Goal: Information Seeking & Learning: Check status

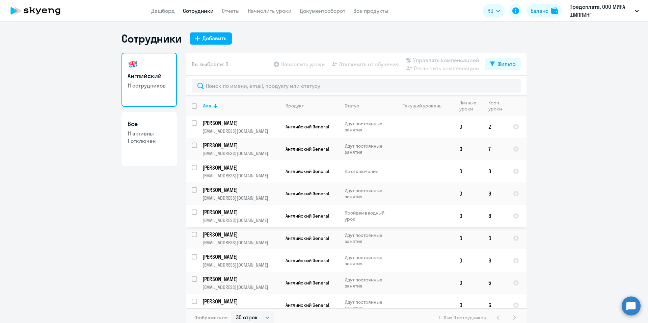
select select "30"
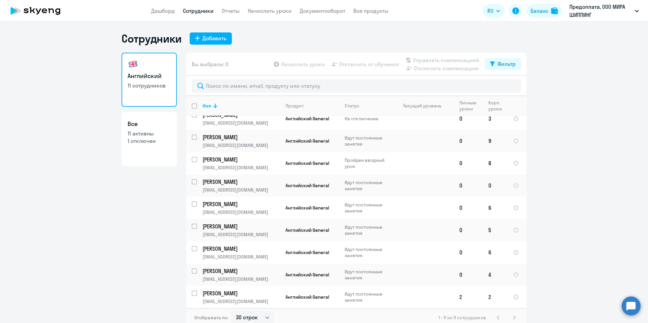
click at [292, 298] on span "Английский General" at bounding box center [307, 297] width 44 height 6
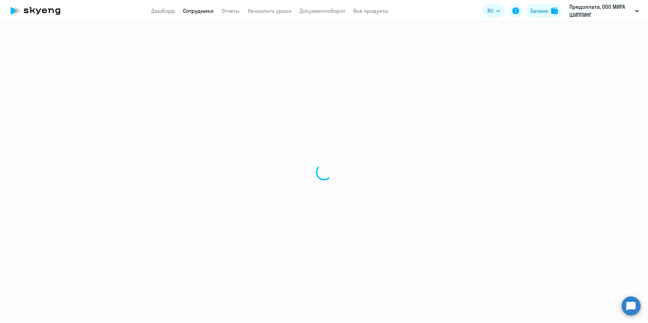
select select "english"
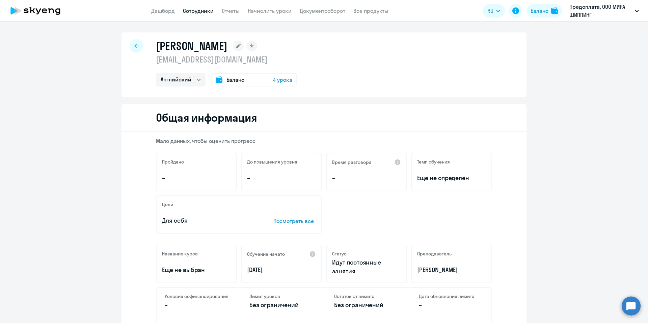
click at [135, 50] on div at bounding box center [136, 45] width 13 height 13
select select "30"
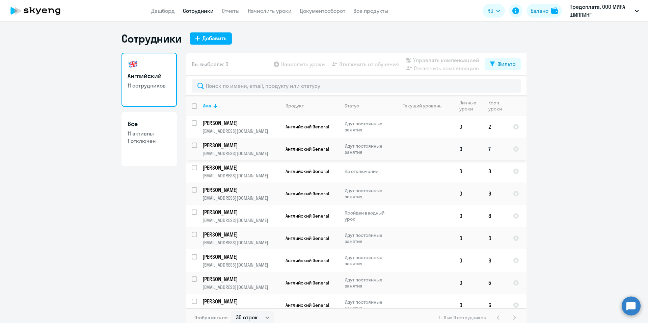
click at [415, 147] on td at bounding box center [422, 149] width 63 height 22
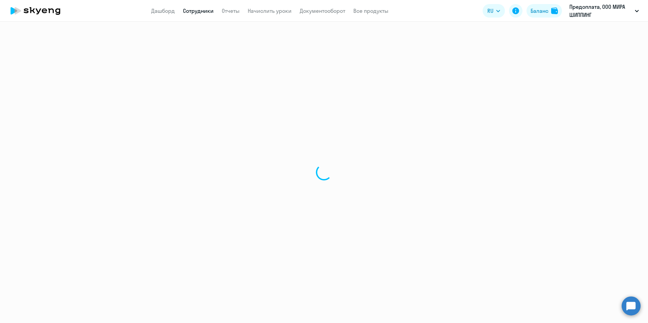
select select "english"
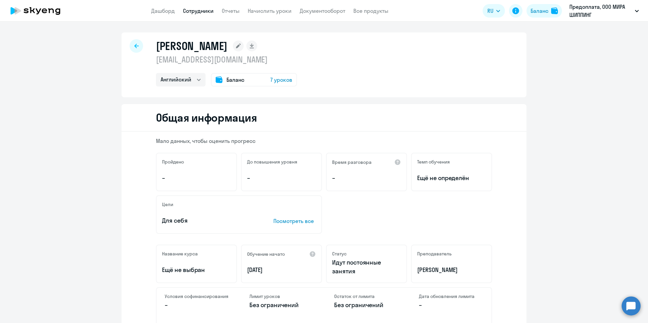
click at [134, 48] on icon at bounding box center [136, 46] width 4 height 4
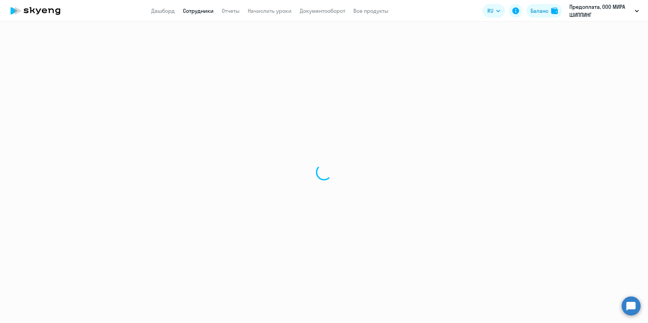
select select "30"
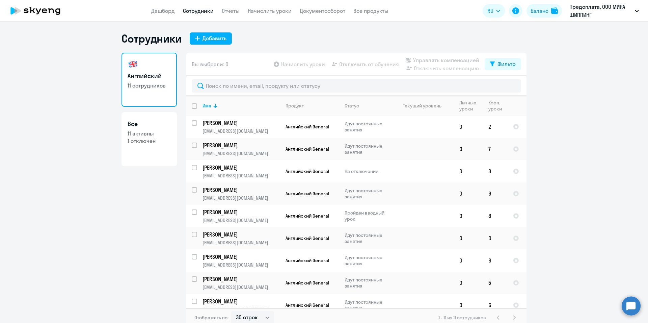
click at [558, 148] on ng-component "Сотрудники Добавить Английский 11 сотрудников Все 11 активны 1 отключен Вы выбр…" at bounding box center [324, 179] width 648 height 295
click at [160, 10] on link "Дашборд" at bounding box center [163, 10] width 24 height 7
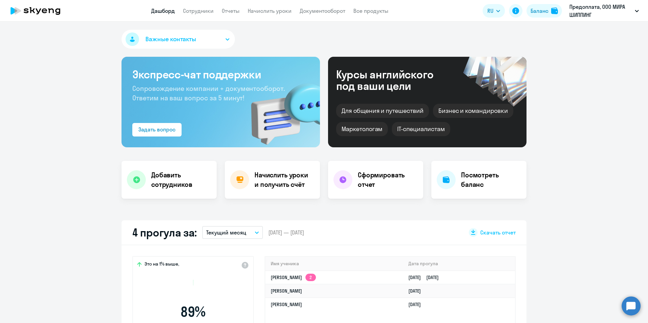
select select "30"
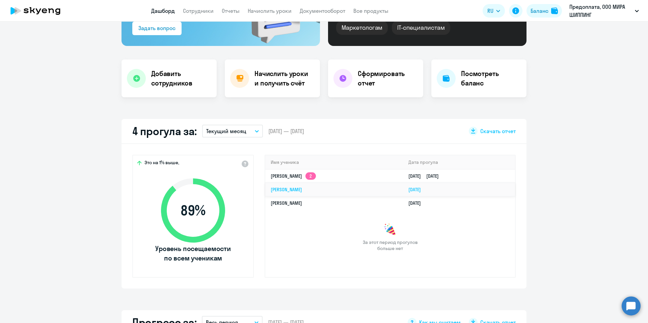
click at [302, 190] on link "[PERSON_NAME]" at bounding box center [286, 189] width 31 height 6
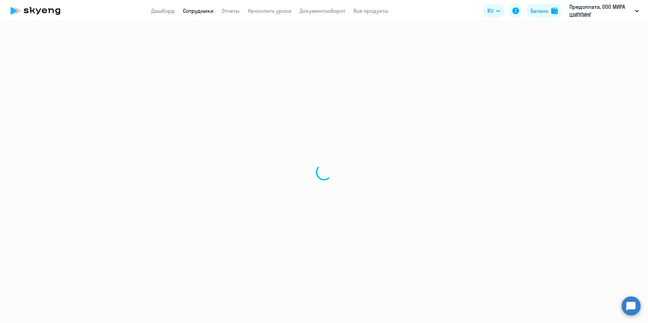
select select "english"
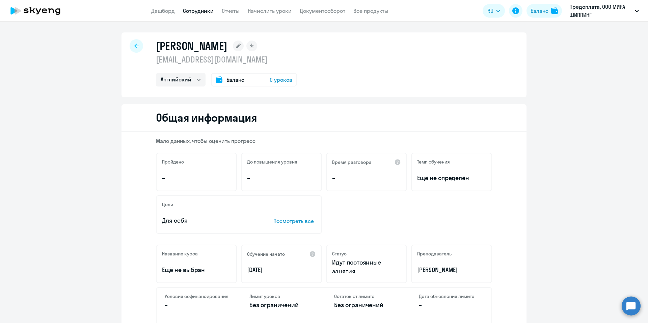
click at [132, 48] on div at bounding box center [136, 45] width 13 height 13
select select "30"
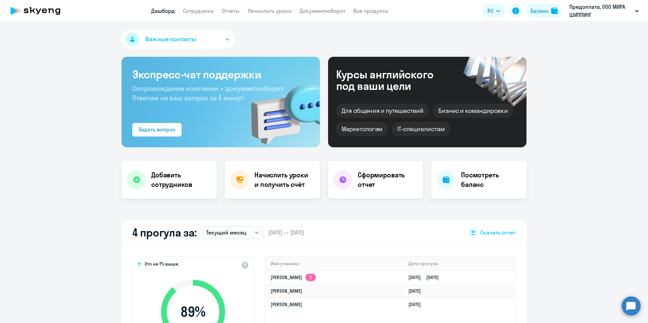
scroll to position [135, 0]
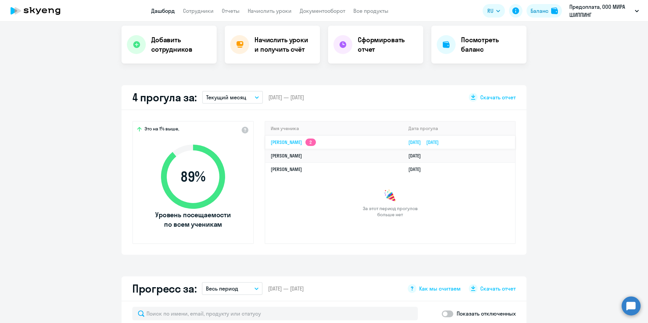
click at [420, 143] on link "[DATE] [DATE]" at bounding box center [426, 142] width 36 height 6
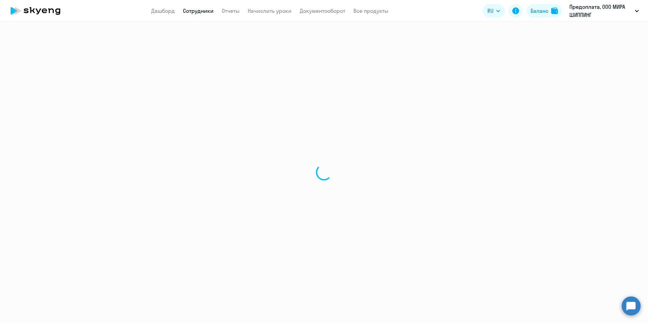
select select "english"
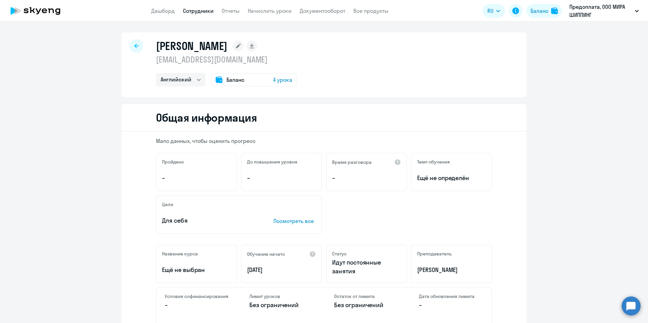
drag, startPoint x: 135, startPoint y: 50, endPoint x: 142, endPoint y: 58, distance: 11.0
click at [135, 50] on div at bounding box center [136, 45] width 13 height 13
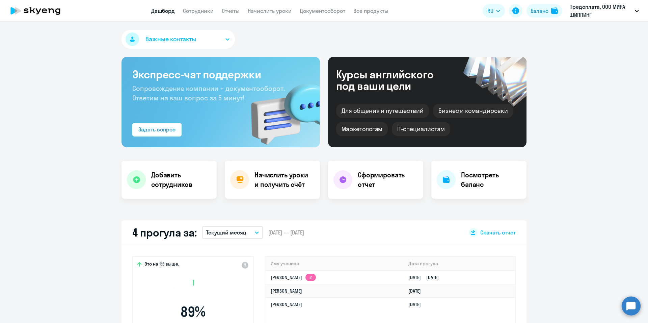
select select "30"
click at [191, 14] on link "Сотрудники" at bounding box center [198, 10] width 31 height 7
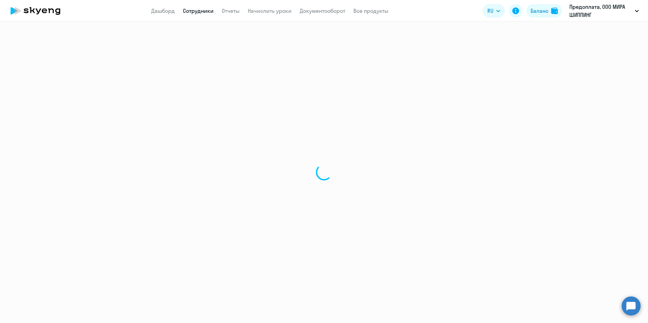
select select "30"
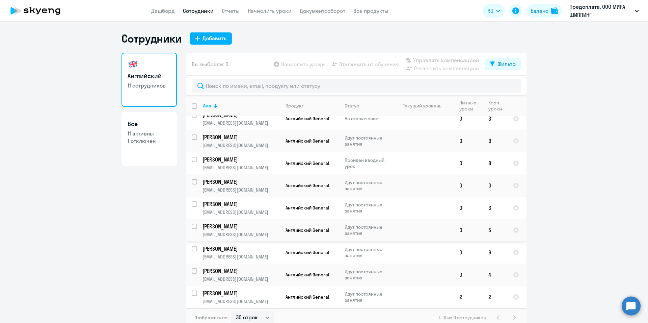
scroll to position [4, 0]
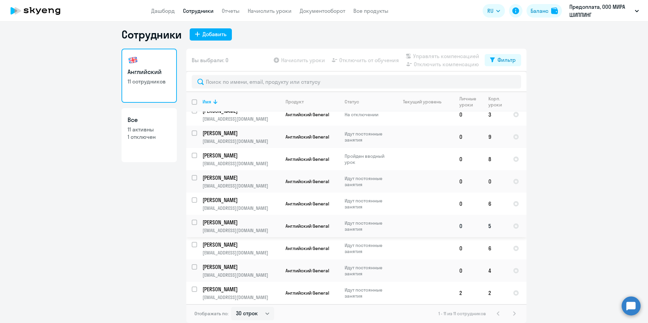
click at [348, 227] on p "Идут постоянные занятия" at bounding box center [368, 226] width 46 height 12
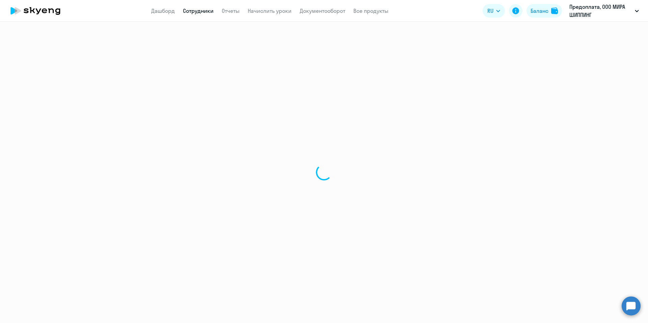
select select "english"
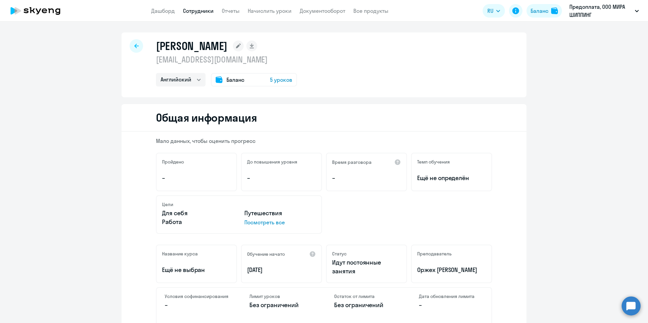
click at [131, 48] on div at bounding box center [136, 45] width 13 height 13
select select "30"
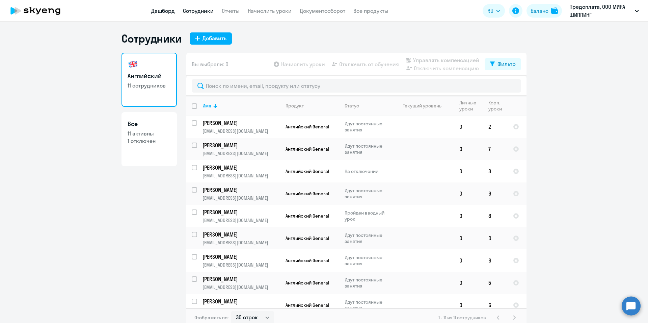
click at [161, 14] on app-menu-item-link "Дашборд" at bounding box center [163, 11] width 24 height 8
click at [166, 10] on link "Дашборд" at bounding box center [163, 10] width 24 height 7
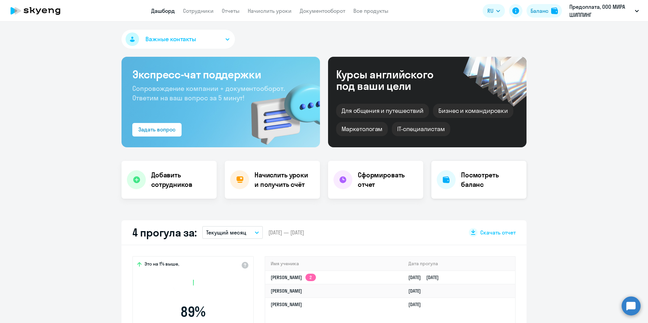
select select "30"
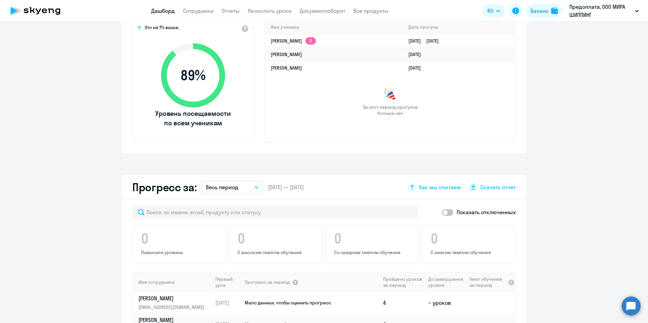
scroll to position [135, 0]
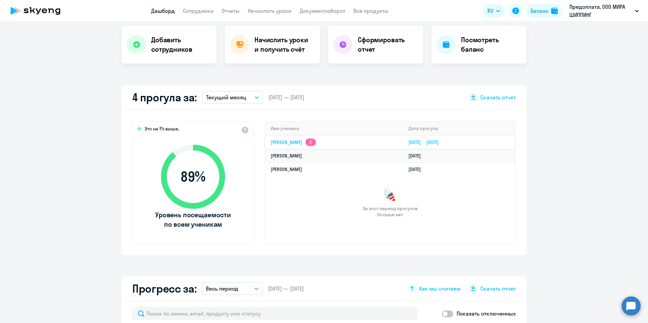
click at [408, 144] on link "[DATE] [DATE]" at bounding box center [426, 142] width 36 height 6
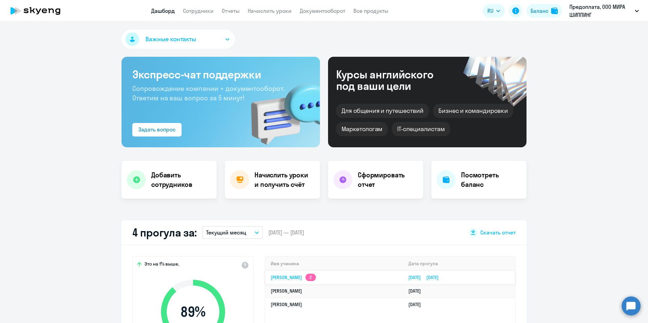
select select "english"
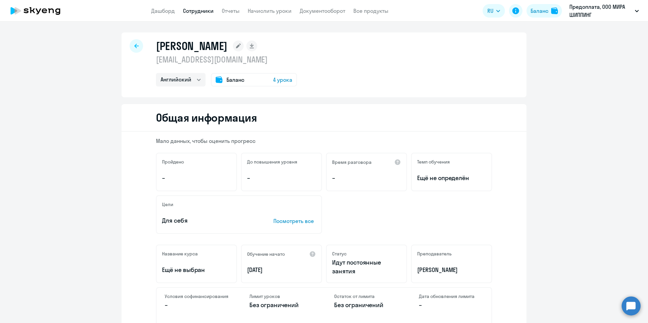
click at [136, 44] on div at bounding box center [136, 45] width 13 height 13
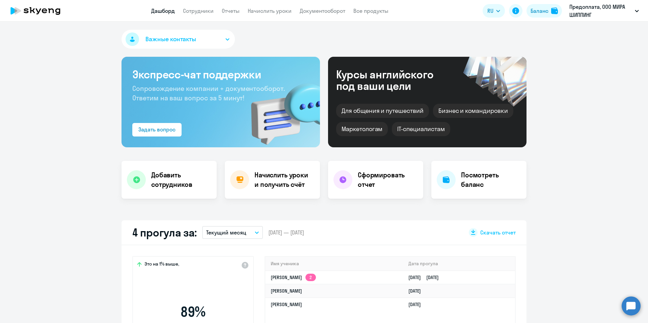
select select "30"
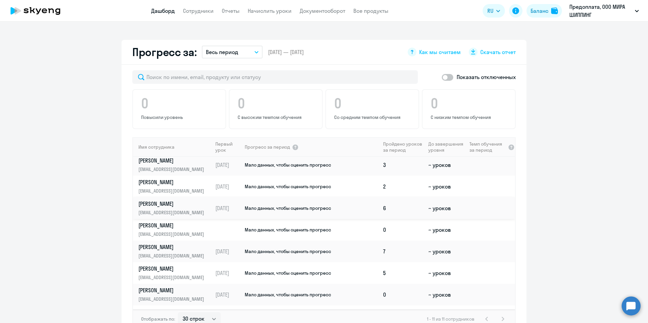
scroll to position [85, 0]
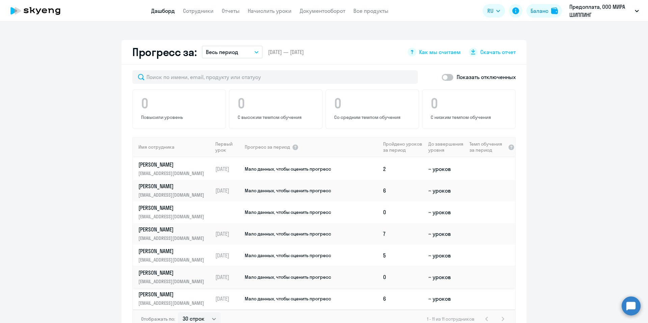
click at [333, 281] on td "Мало данных, чтобы оценить прогресс" at bounding box center [312, 277] width 136 height 22
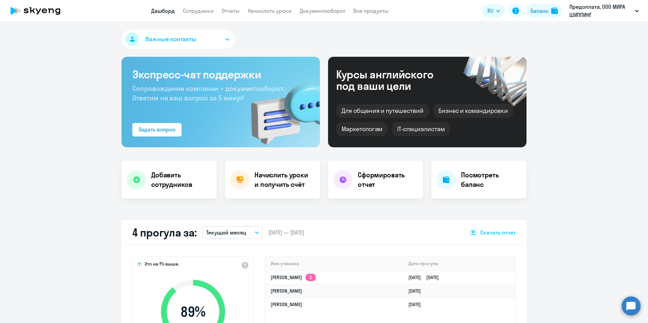
select select "english"
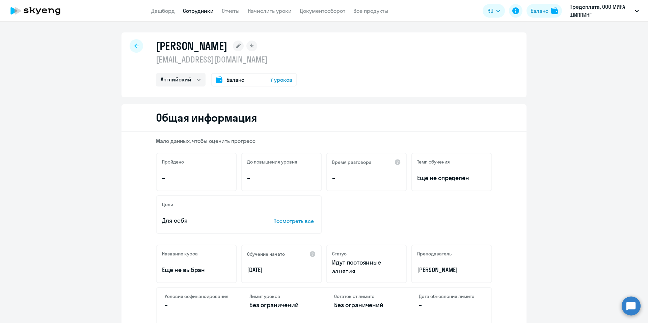
click at [134, 50] on div at bounding box center [136, 45] width 13 height 13
select select "30"
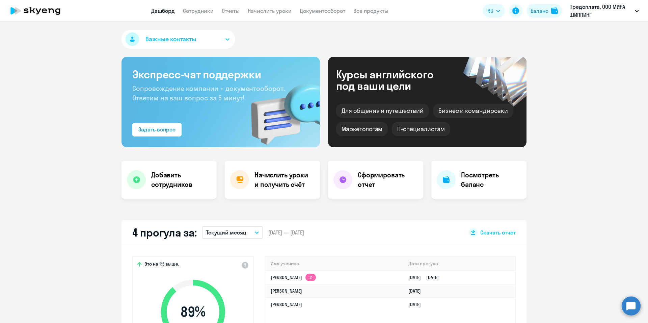
click at [192, 12] on link "Сотрудники" at bounding box center [198, 10] width 31 height 7
select select "30"
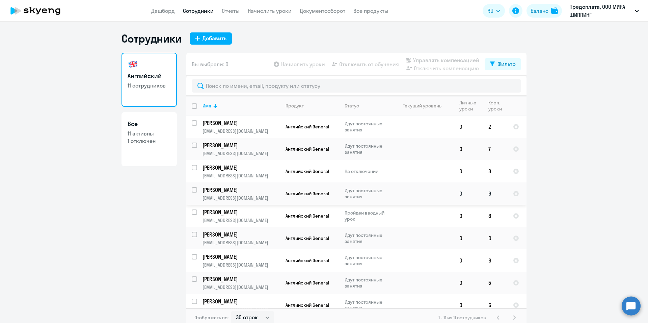
click at [356, 189] on p "Идут постоянные занятия" at bounding box center [368, 193] width 46 height 12
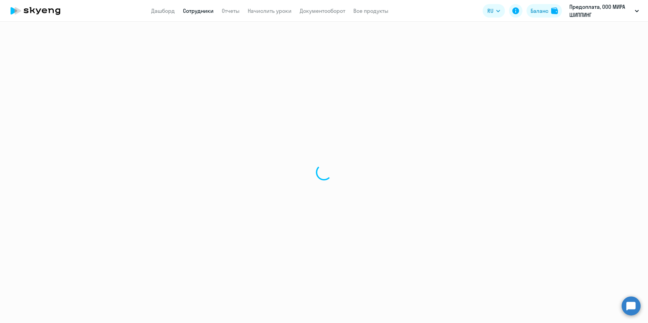
select select "english"
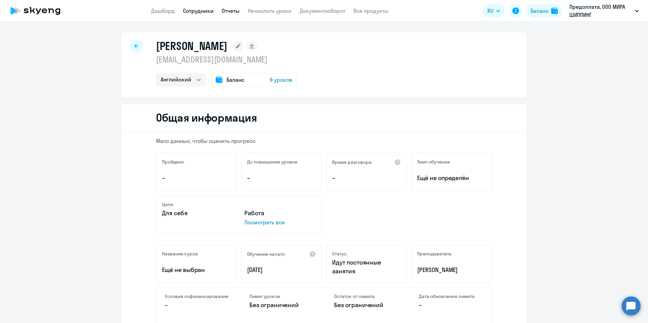
click at [237, 10] on link "Отчеты" at bounding box center [231, 10] width 18 height 7
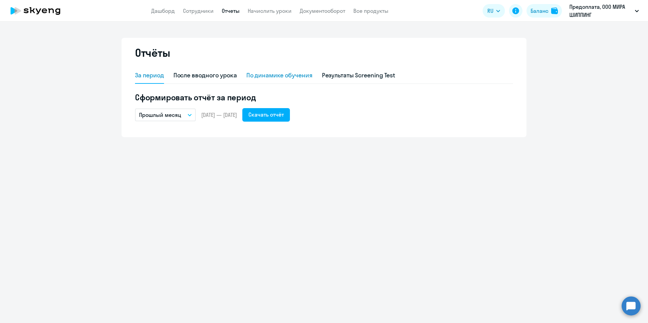
click at [293, 75] on div "По динамике обучения" at bounding box center [279, 75] width 66 height 9
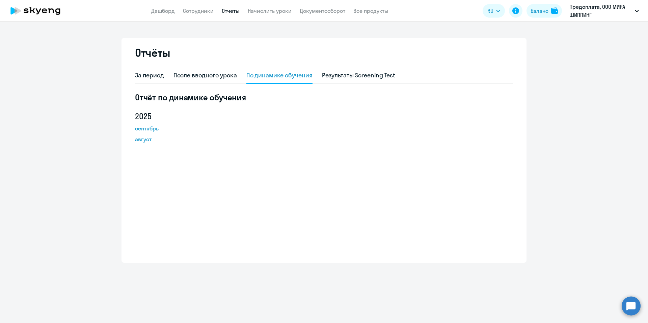
click at [153, 129] on link "сентябрь" at bounding box center [165, 128] width 61 height 8
click at [266, 12] on link "Начислить уроки" at bounding box center [270, 10] width 44 height 7
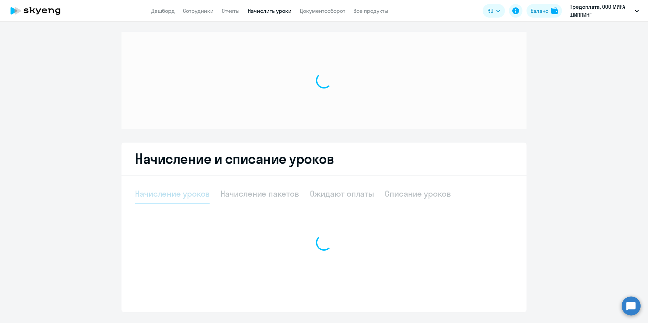
select select "10"
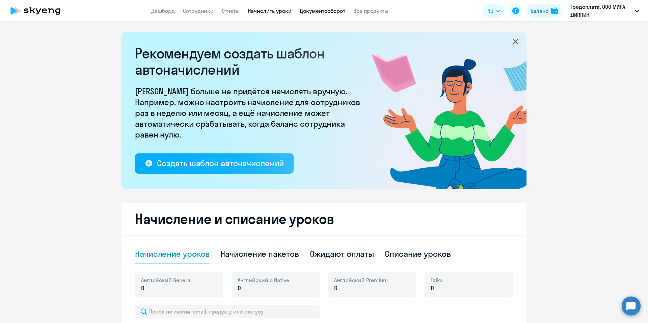
click at [331, 10] on link "Документооборот" at bounding box center [323, 10] width 46 height 7
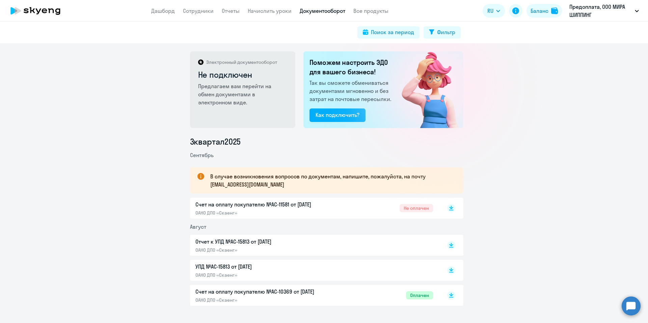
scroll to position [17, 0]
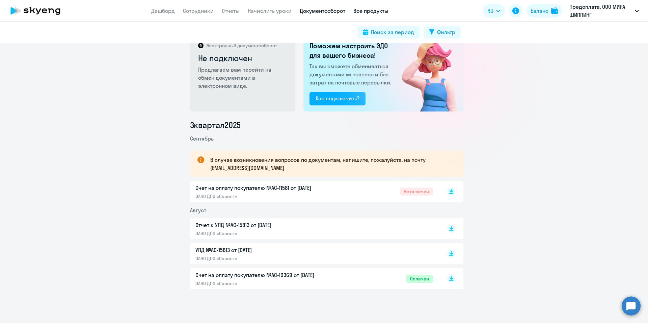
click at [368, 11] on link "Все продукты" at bounding box center [370, 10] width 35 height 7
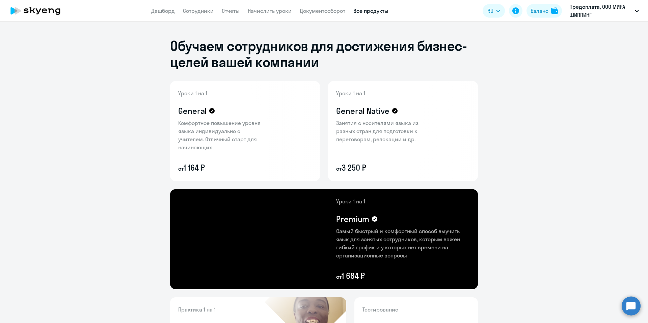
click at [166, 15] on app-menu-item-link "Дашборд" at bounding box center [163, 11] width 24 height 8
click at [166, 10] on link "Дашборд" at bounding box center [163, 10] width 24 height 7
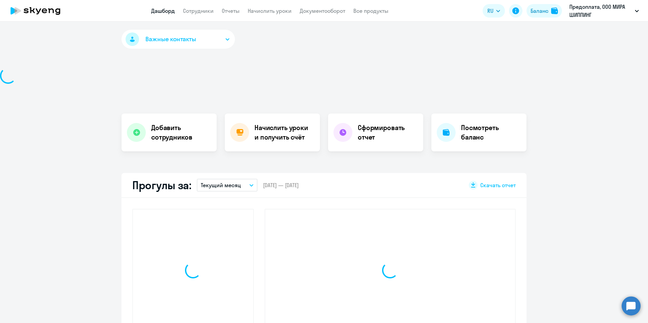
select select "30"
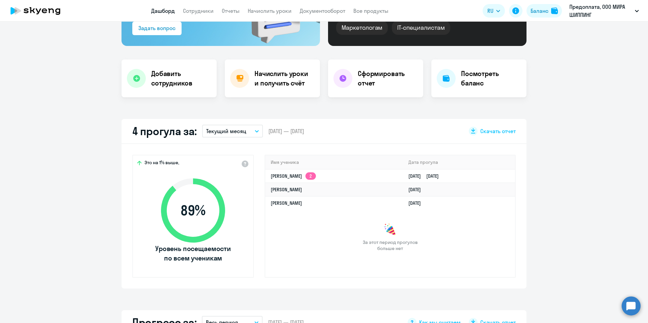
scroll to position [135, 0]
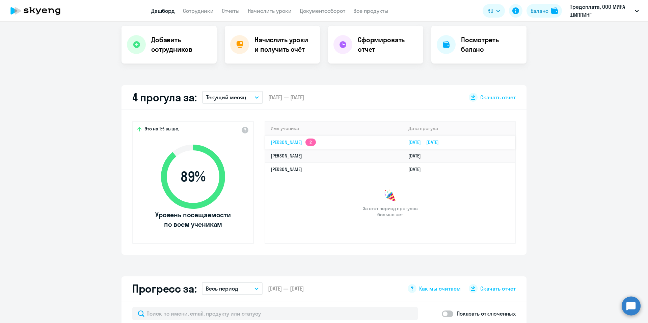
click at [296, 144] on link "[PERSON_NAME] 2" at bounding box center [293, 142] width 45 height 6
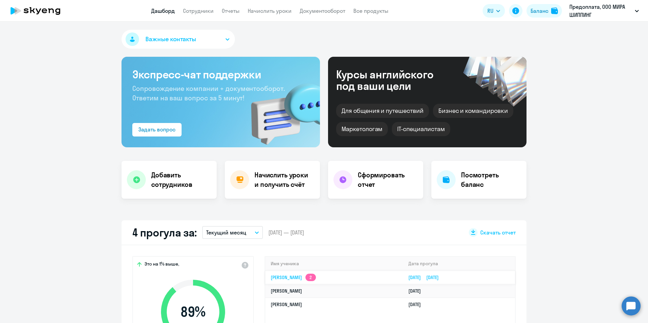
select select "english"
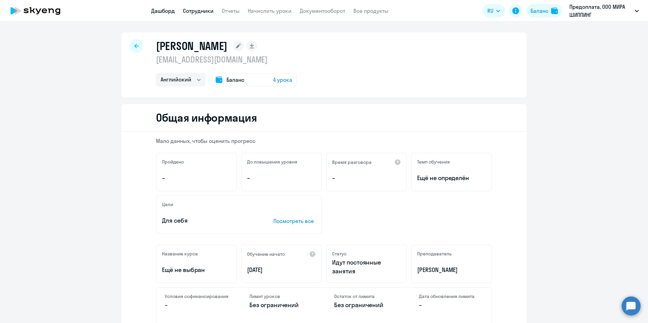
click at [162, 13] on link "Дашборд" at bounding box center [163, 10] width 24 height 7
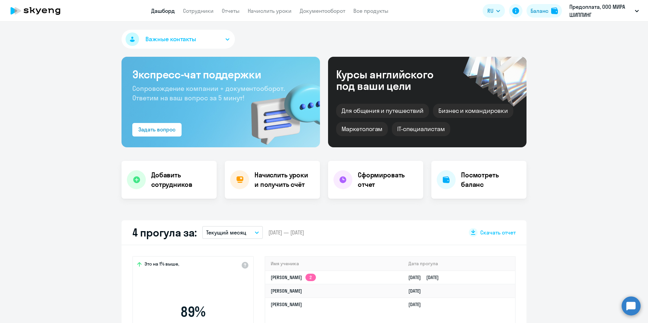
select select "30"
click at [253, 234] on button "Текущий месяц" at bounding box center [232, 232] width 61 height 13
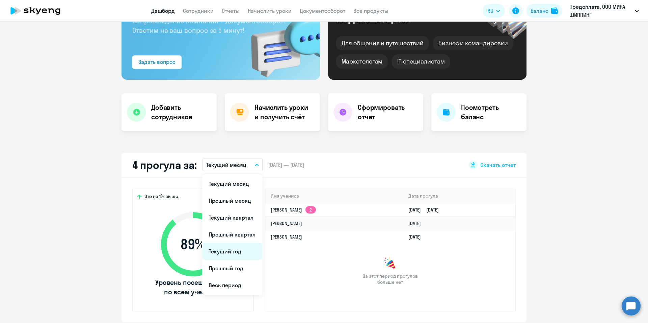
click at [239, 252] on li "Текущий год" at bounding box center [232, 251] width 60 height 17
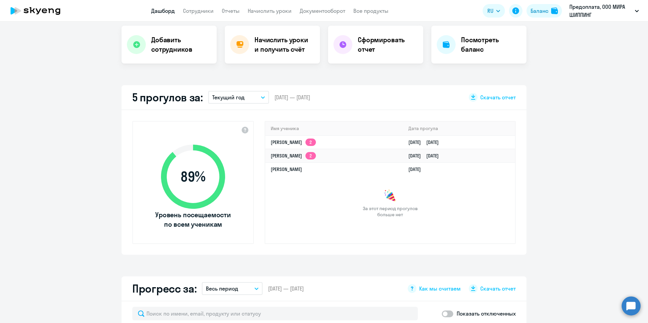
scroll to position [169, 0]
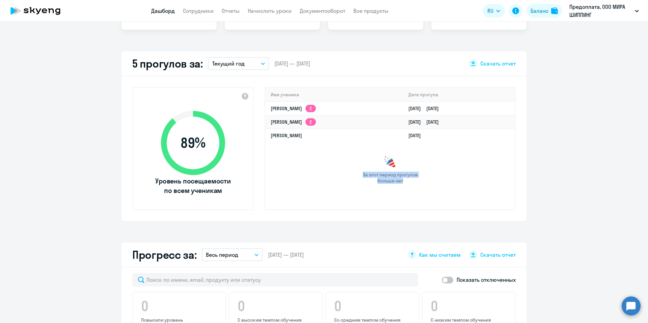
drag, startPoint x: 400, startPoint y: 182, endPoint x: 359, endPoint y: 173, distance: 42.4
click at [359, 173] on div "За этот период прогулов больше нет" at bounding box center [390, 169] width 250 height 28
click at [357, 179] on div "За этот период прогулов больше нет" at bounding box center [390, 169] width 250 height 28
click at [287, 136] on link "[PERSON_NAME]" at bounding box center [286, 135] width 31 height 6
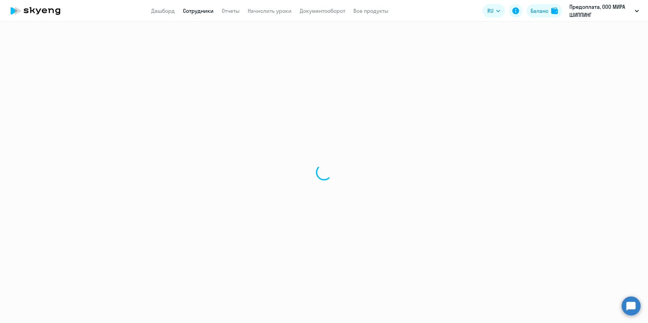
select select "english"
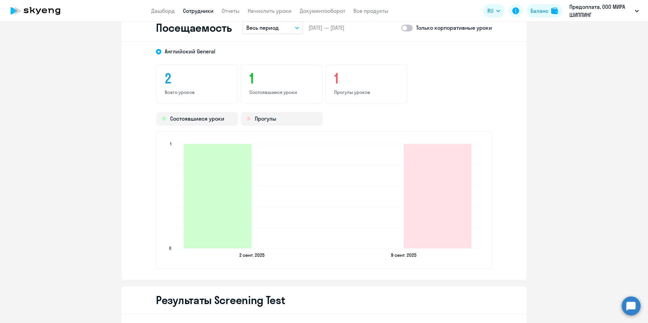
scroll to position [810, 0]
